Goal: Task Accomplishment & Management: Complete application form

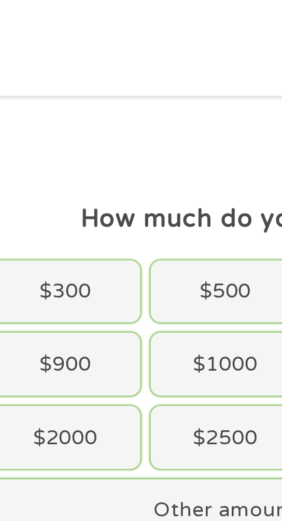
click at [64, 136] on div "$300" at bounding box center [63, 134] width 69 height 29
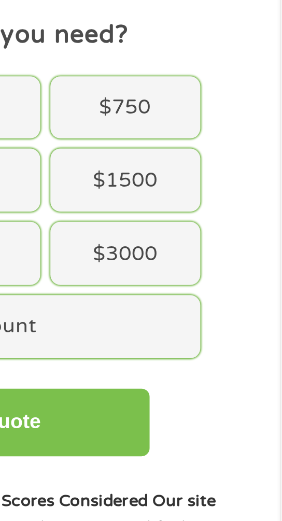
click at [192, 294] on button "Get My Quote" at bounding box center [141, 278] width 161 height 31
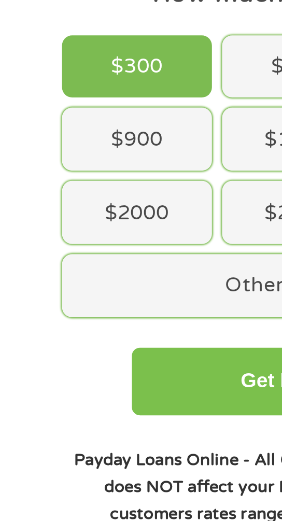
click at [106, 282] on button "Get My Quote" at bounding box center [141, 278] width 161 height 31
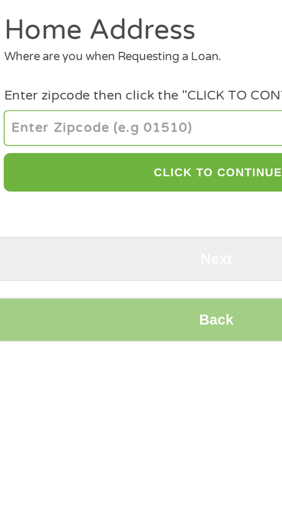
click at [109, 158] on input "number" at bounding box center [141, 162] width 248 height 21
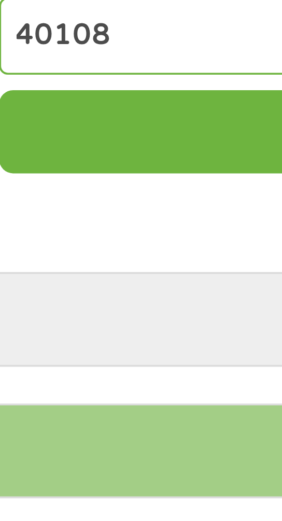
type input "40108"
click at [68, 186] on button "CLICK TO CONTINUE" at bounding box center [141, 188] width 248 height 22
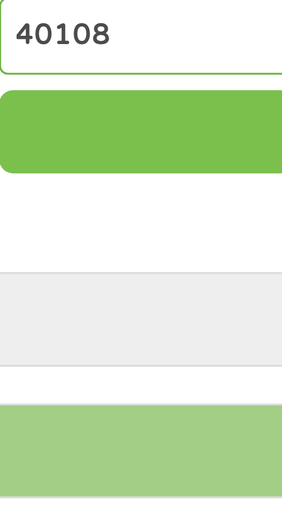
type input "40108"
type input "Brandenburg"
select select "Kentucky"
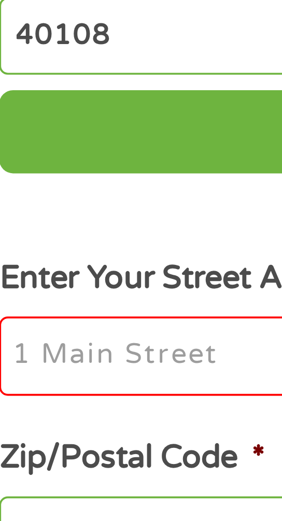
click at [61, 253] on input "Enter Your Street Address *" at bounding box center [141, 249] width 248 height 22
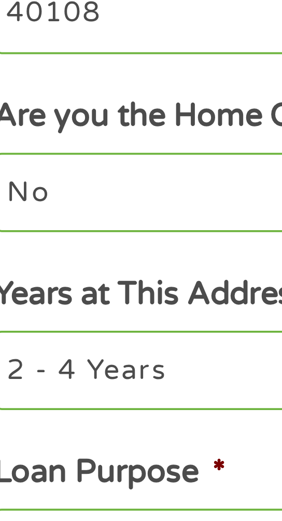
type input "175 Brady ln"
click at [62, 344] on select "No Yes" at bounding box center [141, 344] width 248 height 21
click at [17, 336] on select "No Yes" at bounding box center [141, 344] width 248 height 21
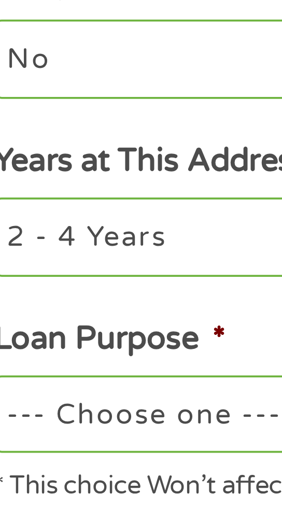
click at [76, 395] on select "1 Year or less 1 - 2 Years 2 - 4 Years Over 4 Years" at bounding box center [141, 392] width 248 height 21
select select "60months"
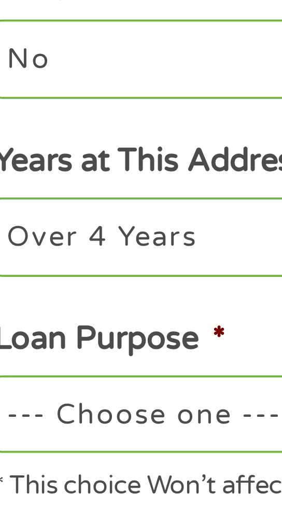
click at [17, 384] on select "1 Year or less 1 - 2 Years 2 - 4 Years Over 4 Years" at bounding box center [141, 392] width 248 height 21
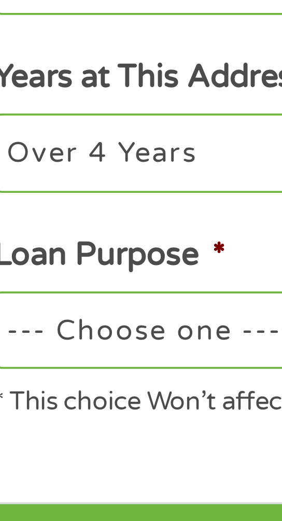
click at [58, 443] on select "--- Choose one --- Pay Bills Debt Consolidation Home Improvement Major Purchase…" at bounding box center [141, 439] width 248 height 21
select select "shorttermcash"
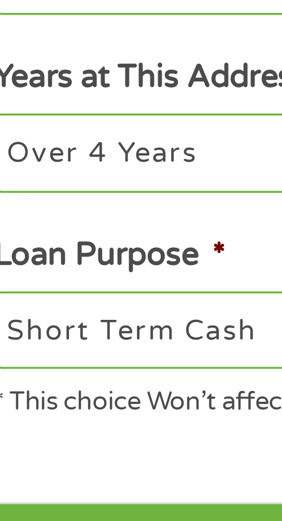
click at [17, 432] on select "--- Choose one --- Pay Bills Debt Consolidation Home Improvement Major Purchase…" at bounding box center [141, 439] width 248 height 21
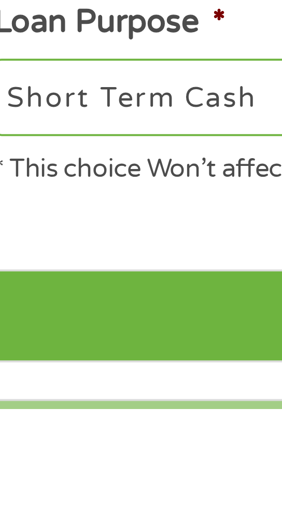
scroll to position [2, 0]
click at [70, 503] on input "Next" at bounding box center [139, 496] width 261 height 25
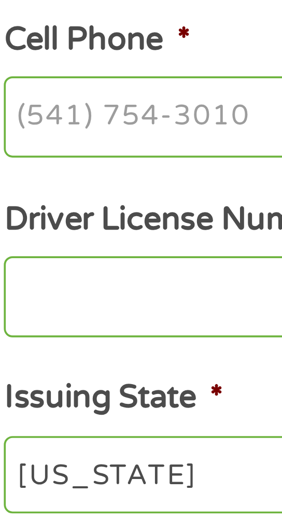
scroll to position [85, 0]
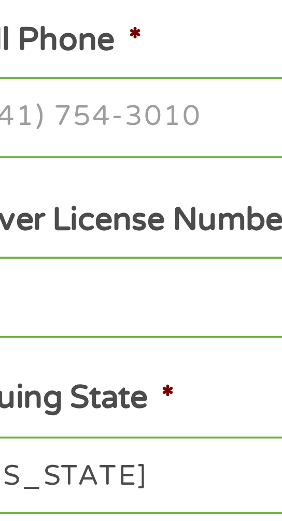
click at [100, 318] on input "Cell Phone *" at bounding box center [141, 315] width 248 height 22
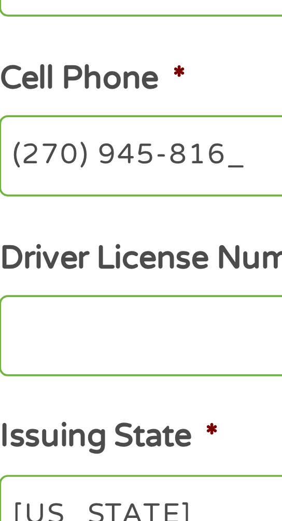
type input "(270) 945-8169"
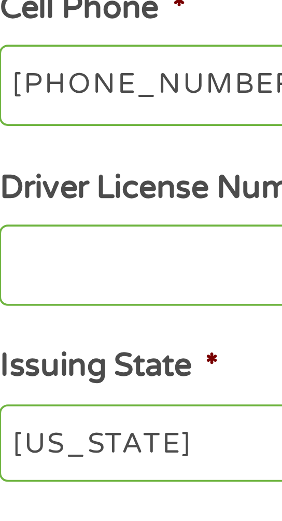
click at [50, 364] on input "Driver License Number *" at bounding box center [141, 364] width 248 height 22
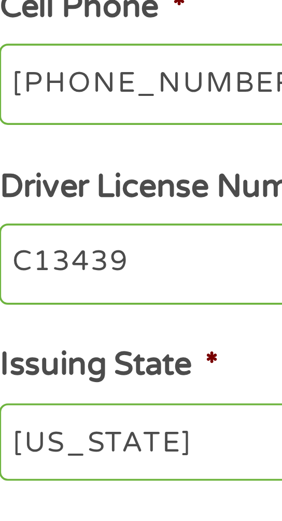
click at [66, 369] on input "C13439" at bounding box center [141, 364] width 248 height 22
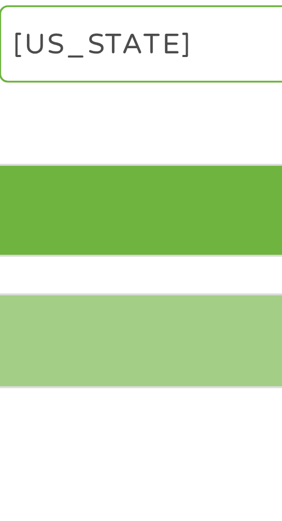
type input "C13439064"
click at [68, 461] on input "Next" at bounding box center [139, 455] width 261 height 25
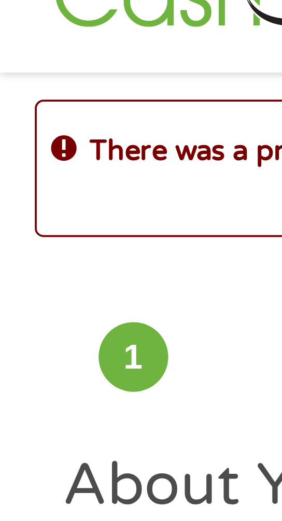
scroll to position [3, 0]
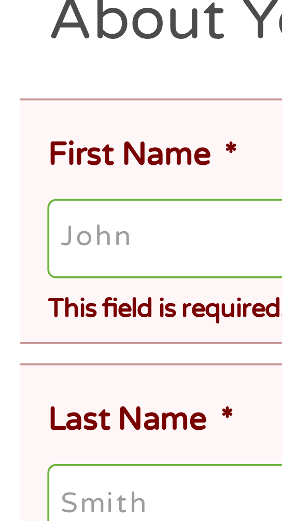
click at [58, 214] on input "First Name *" at bounding box center [144, 211] width 255 height 22
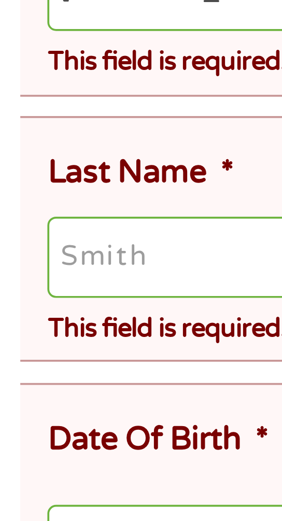
type input "Shane"
click at [47, 280] on input "Last Name *" at bounding box center [144, 282] width 255 height 22
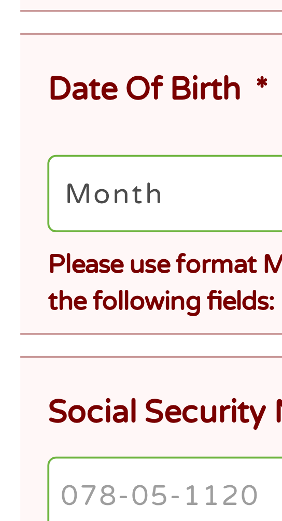
type input "Coffman"
click at [52, 360] on select "Month 1 2 3 4 5 6 7 8 9 10 11 12" at bounding box center [61, 358] width 88 height 21
select select "2"
click at [17, 350] on select "Month 1 2 3 4 5 6 7 8 9 10 11 12" at bounding box center [61, 358] width 88 height 21
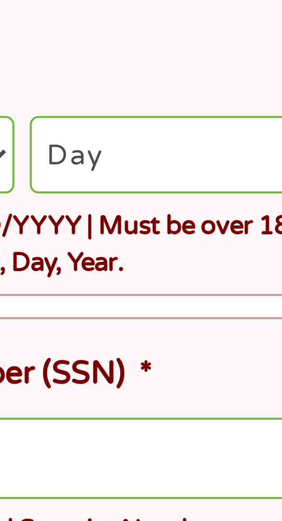
click at [148, 362] on select "Day 1 2 3 4 5 6 7 8 9 10 11 12 13 14 15 16 17 18 19 20 21 22 23 24 25 26 27 28 …" at bounding box center [147, 358] width 77 height 21
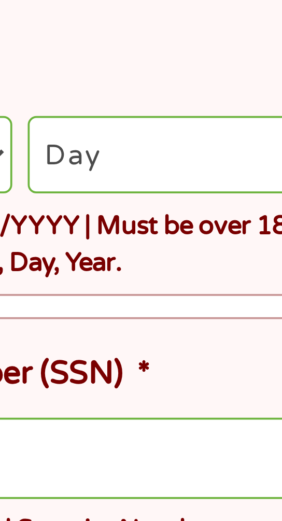
select select "7"
click at [109, 350] on select "Day 1 2 3 4 5 6 7 8 9 10 11 12 13 14 15 16 17 18 19 20 21 22 23 24 25 26 27 28 …" at bounding box center [147, 358] width 77 height 21
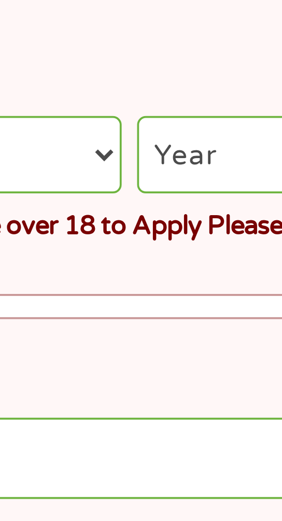
click at [214, 361] on select "Year 2007 2006 2005 2004 2003 2002 2001 2000 1999 1998 1997 1996 1995 1994 1993…" at bounding box center [231, 358] width 82 height 21
select select "1980"
click at [190, 350] on select "Year 2007 2006 2005 2004 2003 2002 2001 2000 1999 1998 1997 1996 1995 1994 1993…" at bounding box center [231, 358] width 82 height 21
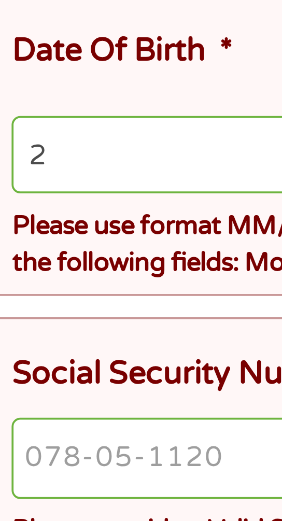
click at [59, 415] on label "Social Security Number (SSN) *" at bounding box center [79, 417] width 125 height 11
click at [59, 429] on input "Social Security Number (SSN) *" at bounding box center [144, 440] width 255 height 22
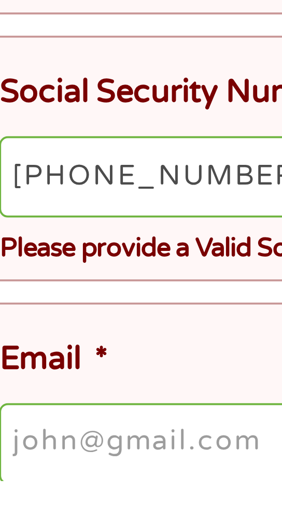
type input "432-43-5978"
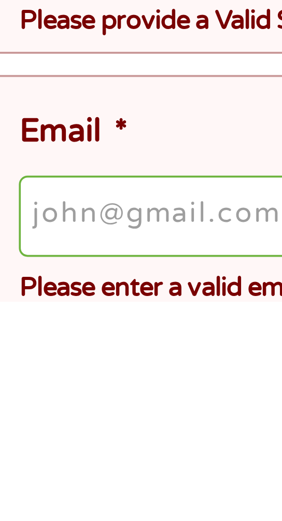
click at [59, 502] on input "Email *" at bounding box center [144, 499] width 255 height 22
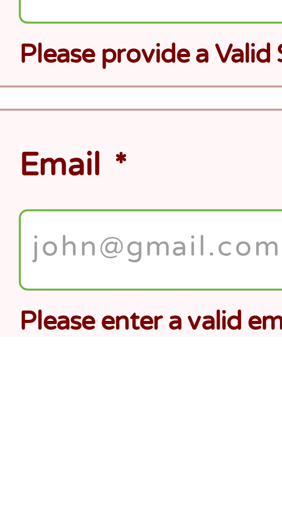
click at [59, 499] on input "Email *" at bounding box center [144, 498] width 255 height 22
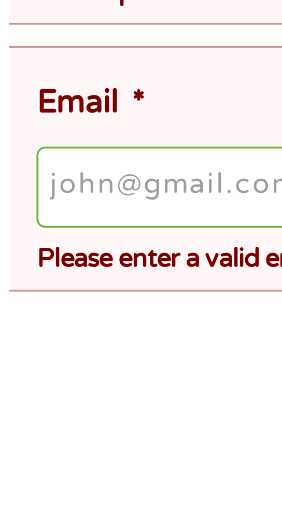
scroll to position [25, 0]
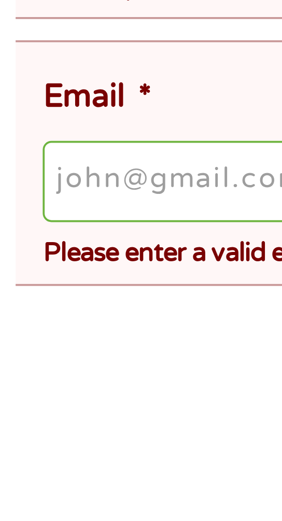
click at [55, 494] on input "Email *" at bounding box center [144, 489] width 255 height 22
click at [53, 493] on input "Email *" at bounding box center [144, 489] width 255 height 22
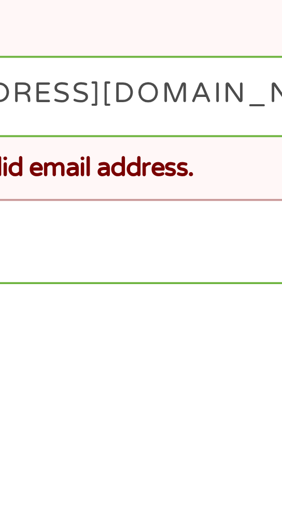
scroll to position [48, 0]
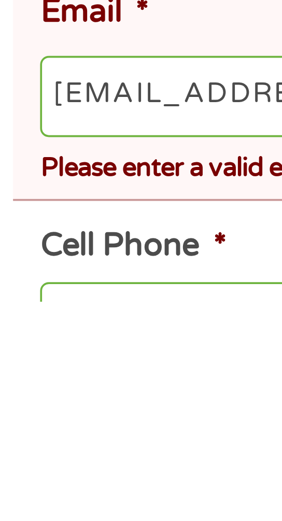
type input "shanecoffman2780@gmail.com"
click at [61, 509] on span "*" at bounding box center [64, 506] width 6 height 10
click at [61, 516] on input "(270) 945-8169" at bounding box center [141, 527] width 248 height 22
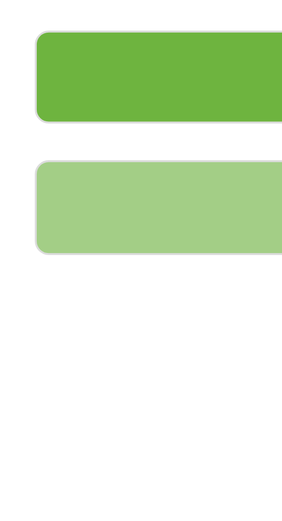
scroll to position [255, 0]
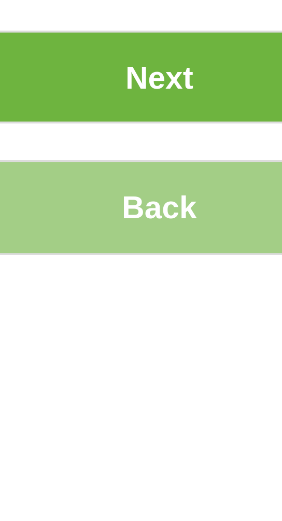
click at [154, 467] on input "Next" at bounding box center [139, 461] width 261 height 25
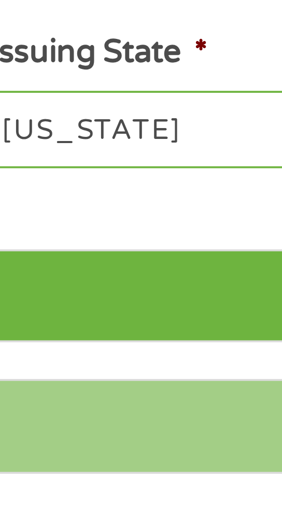
click at [62, 463] on input "Next" at bounding box center [139, 461] width 261 height 25
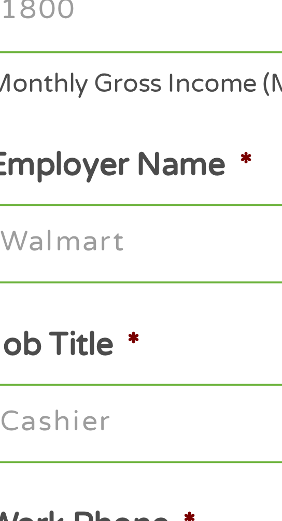
scroll to position [0, 0]
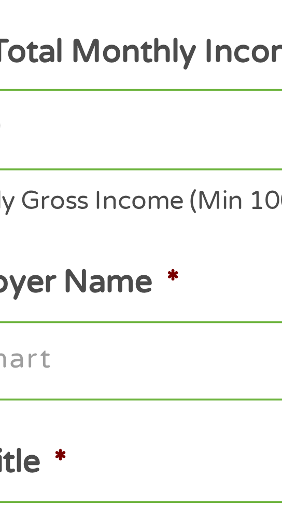
click at [94, 212] on input "Your Total Monthly Income *" at bounding box center [141, 216] width 248 height 22
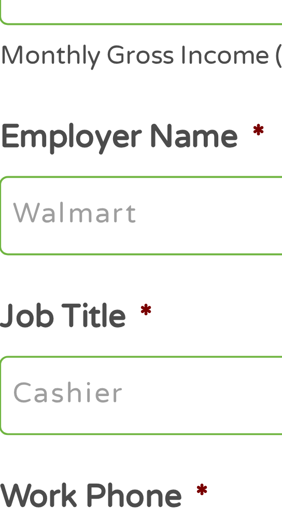
type input "2850"
click at [67, 281] on input "Employer Name *" at bounding box center [141, 278] width 248 height 22
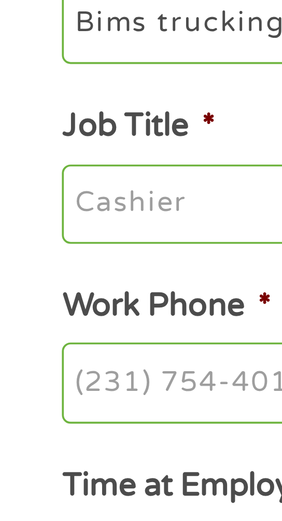
type input "Bims trucking and ready mix"
click at [52, 334] on input "Job Title *" at bounding box center [141, 326] width 248 height 22
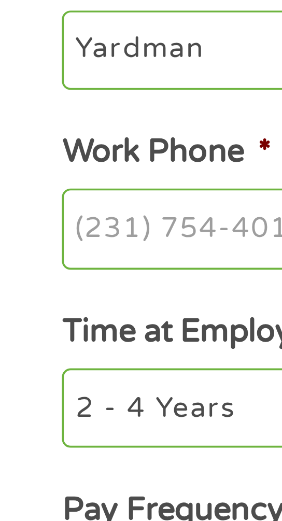
type input "Yardman"
click at [63, 376] on input "Work Phone *" at bounding box center [141, 374] width 248 height 22
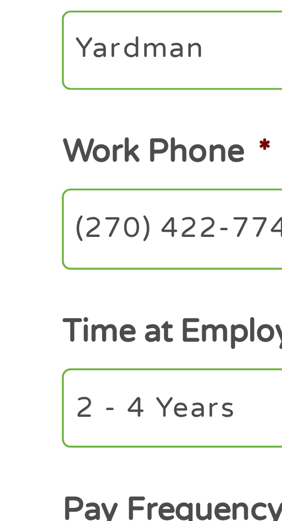
type input "(270) 422-7744"
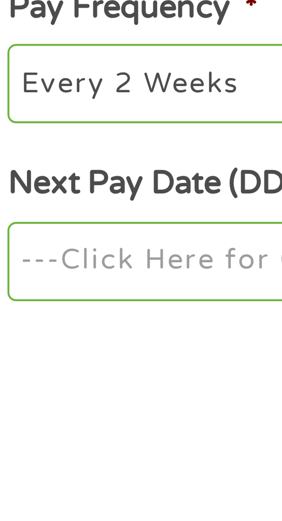
scroll to position [8, 0]
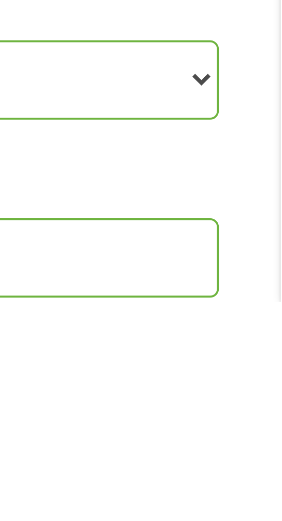
click at [261, 464] on select "--- Choose one --- Every 2 Weeks Every Week Monthly Semi-Monthly" at bounding box center [141, 461] width 248 height 21
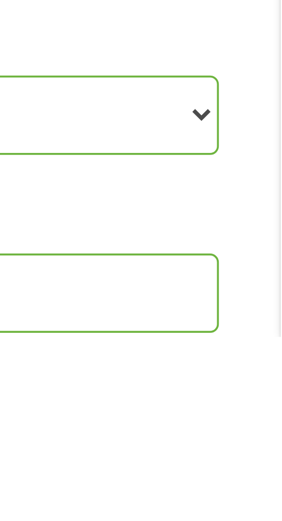
scroll to position [8, 0]
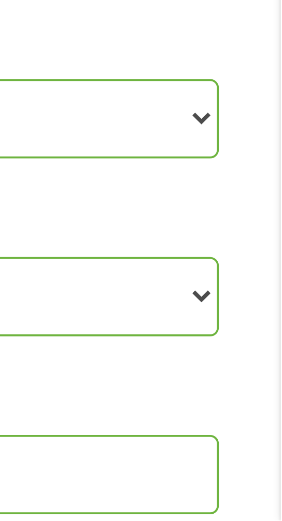
select select "weekly"
click at [17, 454] on select "--- Choose one --- Every 2 Weeks Every Week Monthly Semi-Monthly" at bounding box center [141, 461] width 248 height 21
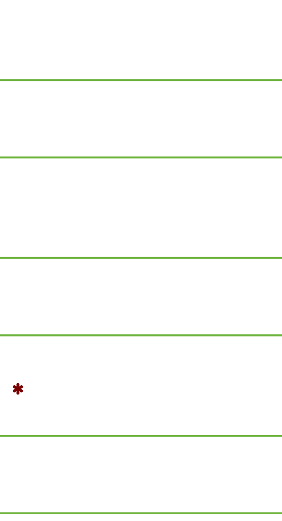
scroll to position [8, 0]
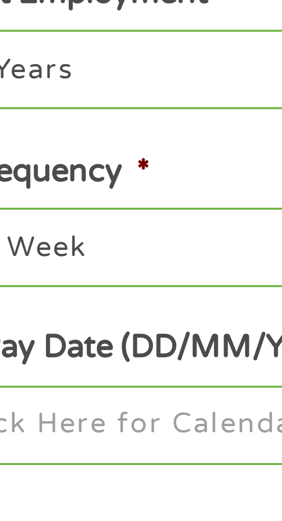
click at [95, 493] on label "Next Pay Date (DD/MM/YYYY) *" at bounding box center [82, 488] width 130 height 11
click at [95, 499] on input "Next Pay Date (DD/MM/YYYY) *" at bounding box center [141, 510] width 248 height 22
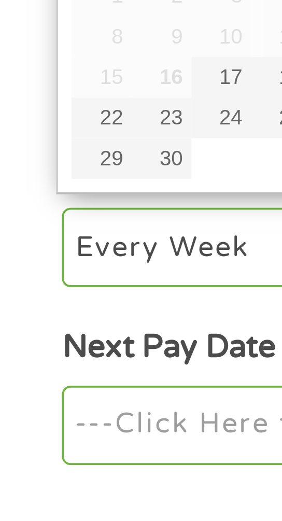
click at [49, 512] on input "Next Pay Date (DD/MM/YYYY) *" at bounding box center [141, 510] width 248 height 22
click at [49, 511] on input "Next Pay Date (DD/MM/YYYY) *" at bounding box center [141, 510] width 248 height 22
click at [50, 512] on input "Next Pay Date (DD/MM/YYYY) *" at bounding box center [141, 510] width 248 height 22
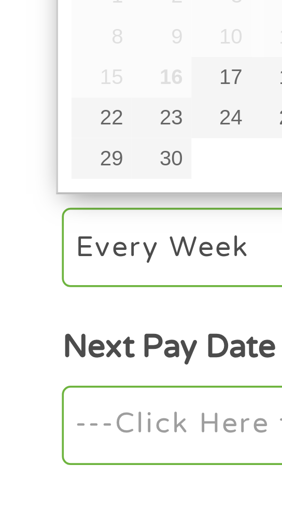
click at [47, 511] on input "Next Pay Date (DD/MM/YYYY) *" at bounding box center [141, 510] width 248 height 22
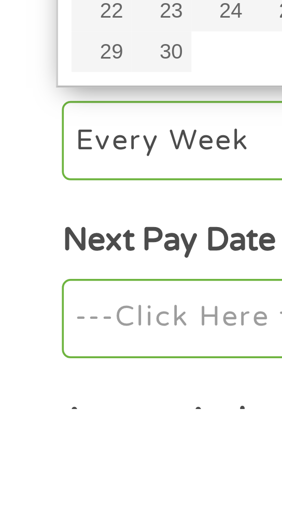
scroll to position [21, 0]
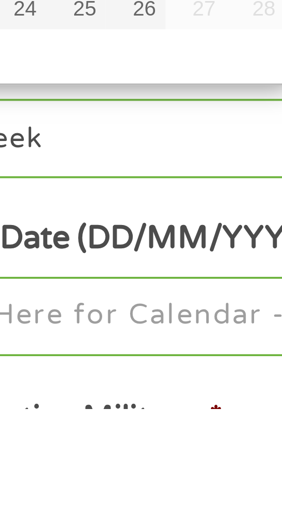
click at [114, 501] on input "Next Pay Date (DD/MM/YYYY) *" at bounding box center [141, 497] width 248 height 22
click at [115, 502] on input "Next Pay Date (DD/MM/YYYY) *" at bounding box center [141, 497] width 248 height 22
click at [99, 498] on input "Next Pay Date (DD/MM/YYYY) *" at bounding box center [141, 497] width 248 height 22
click at [100, 502] on input "Next Pay Date (DD/MM/YYYY) *" at bounding box center [141, 497] width 248 height 22
click at [108, 476] on label "Next Pay Date (DD/MM/YYYY) *" at bounding box center [82, 475] width 130 height 11
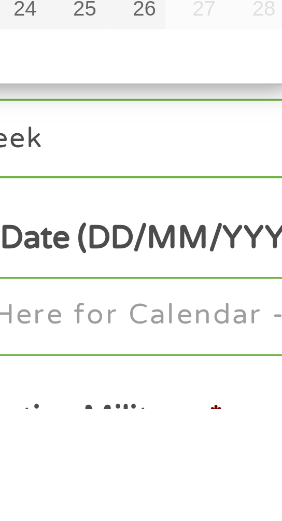
click at [108, 486] on input "Next Pay Date (DD/MM/YYYY) *" at bounding box center [141, 497] width 248 height 22
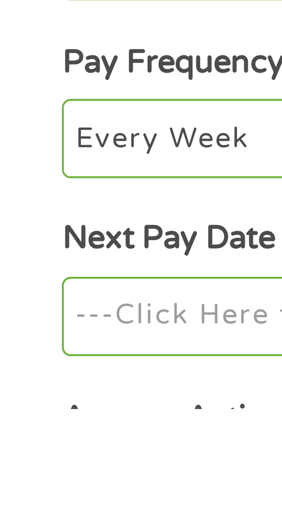
click at [58, 477] on label "Next Pay Date (DD/MM/YYYY) *" at bounding box center [82, 475] width 130 height 11
click at [58, 486] on input "Next Pay Date (DD/MM/YYYY) *" at bounding box center [141, 497] width 248 height 22
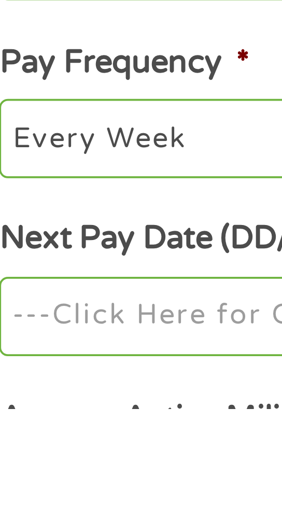
click at [73, 480] on label "Next Pay Date (DD/MM/YYYY) *" at bounding box center [82, 475] width 130 height 11
click at [73, 486] on input "Next Pay Date (DD/MM/YYYY) *" at bounding box center [141, 497] width 248 height 22
click at [72, 480] on label "Next Pay Date (DD/MM/YYYY) *" at bounding box center [82, 475] width 130 height 11
click at [72, 486] on input "Next Pay Date (DD/MM/YYYY) *" at bounding box center [141, 497] width 248 height 22
click at [65, 497] on input "Next Pay Date (DD/MM/YYYY) *" at bounding box center [141, 497] width 248 height 22
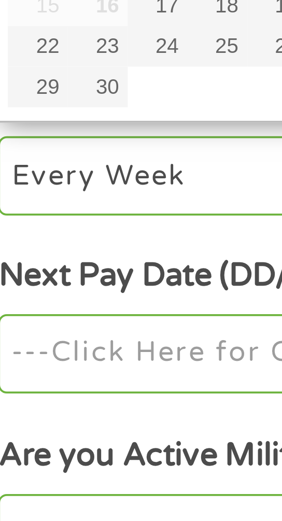
scroll to position [80, 0]
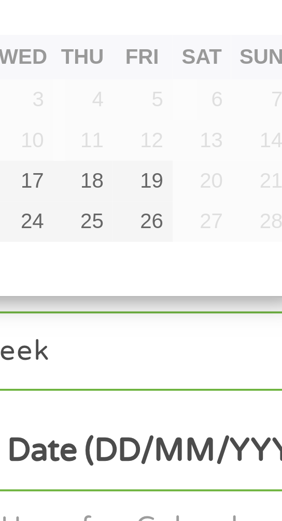
type input "26/09/2025"
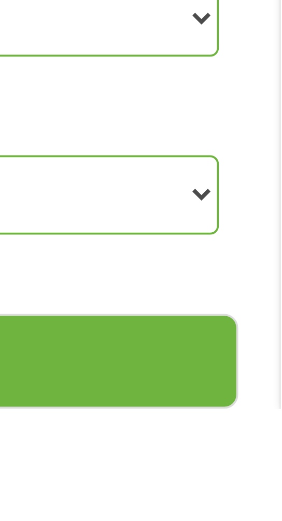
scroll to position [149, 0]
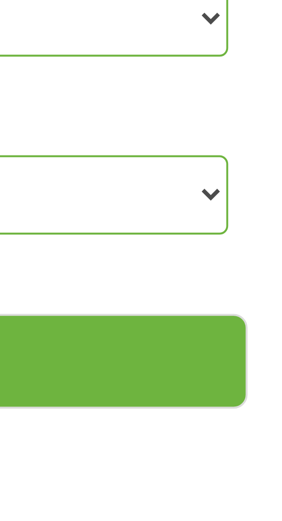
click at [261, 467] on select "Yes No" at bounding box center [141, 463] width 248 height 21
select select "0"
click at [17, 457] on select "Yes No" at bounding box center [141, 463] width 248 height 21
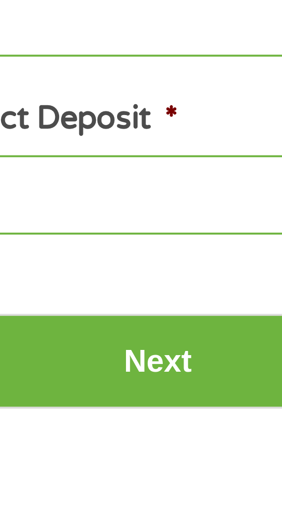
click at [150, 512] on input "Next" at bounding box center [139, 508] width 261 height 25
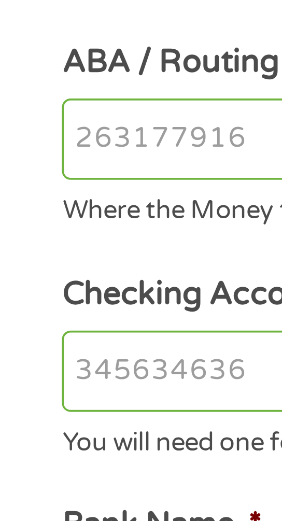
scroll to position [63, 0]
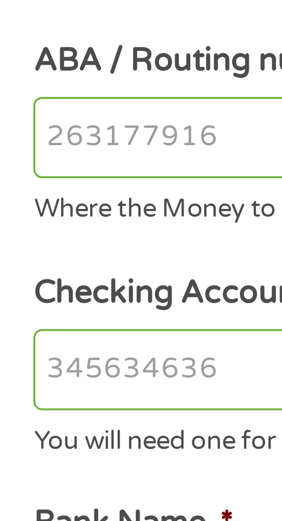
click at [65, 287] on input "Checking Account Number *" at bounding box center [141, 286] width 248 height 22
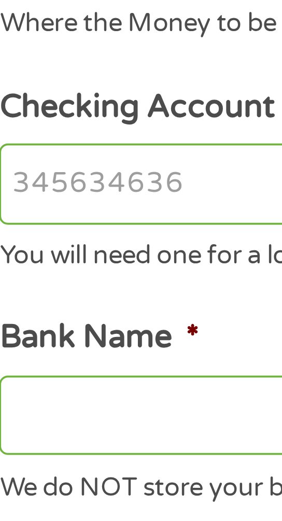
click at [79, 291] on input "Checking Account Number *" at bounding box center [141, 286] width 248 height 22
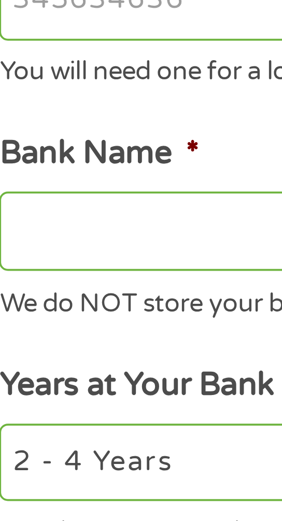
click at [72, 351] on input "Bank Name *" at bounding box center [141, 348] width 248 height 22
click at [70, 352] on input "Bank Name *" at bounding box center [141, 348] width 248 height 22
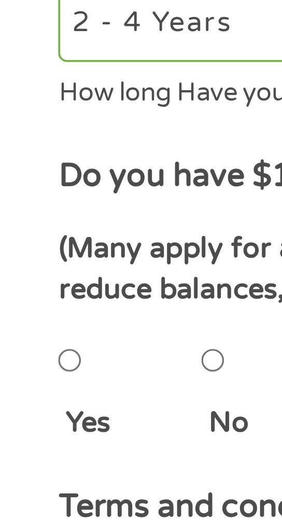
scroll to position [85, 0]
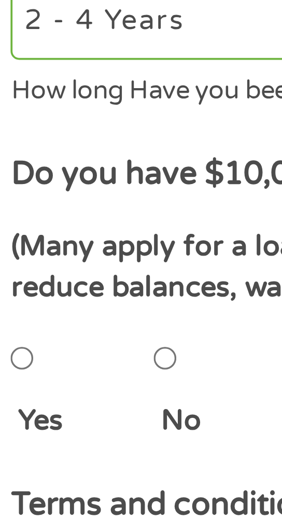
type input "Cecilian bank"
click at [61, 479] on input "No" at bounding box center [58, 477] width 6 height 21
radio input "true"
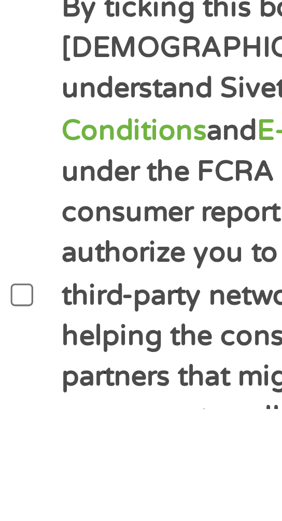
scroll to position [260, 0]
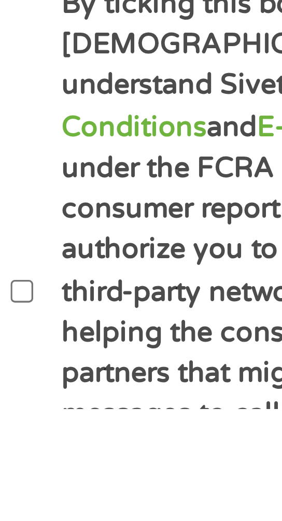
click at [22, 485] on input "By ticking this box, I confirm I am at least 18 years old. I confirm I have rea…" at bounding box center [20, 489] width 6 height 21
checkbox input "true"
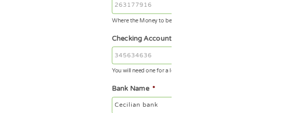
scroll to position [262, 0]
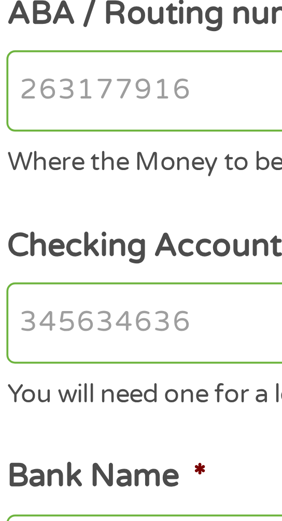
click at [37, 23] on input "ABA / Routing number *" at bounding box center [141, 24] width 248 height 22
